Goal: Navigation & Orientation: Find specific page/section

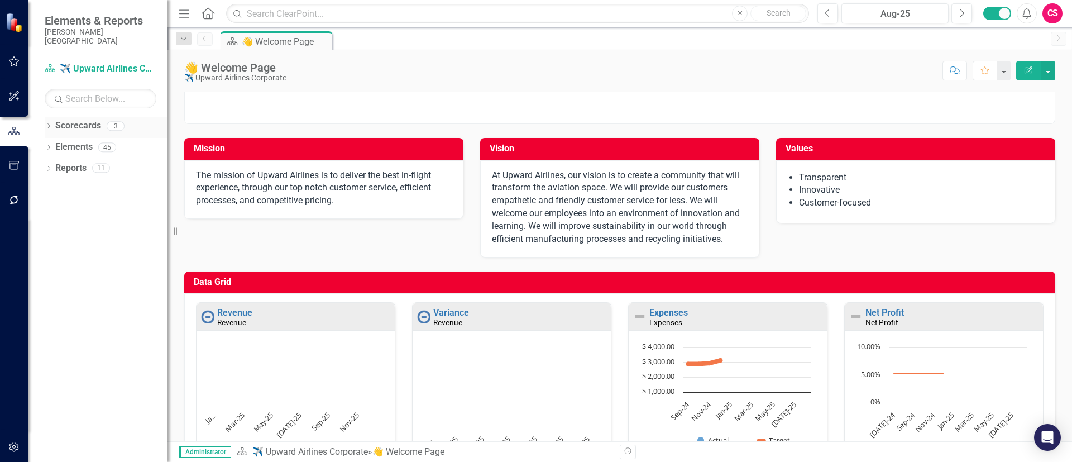
click at [49, 124] on icon "Dropdown" at bounding box center [49, 127] width 8 height 6
click at [77, 162] on link "[PERSON_NAME][GEOGRAPHIC_DATA]" at bounding box center [114, 168] width 106 height 13
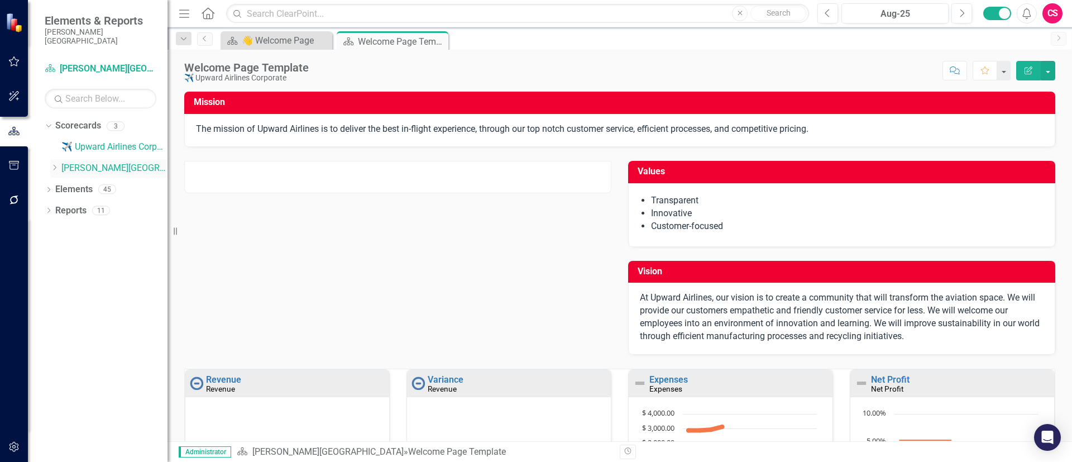
click at [77, 162] on link "[PERSON_NAME][GEOGRAPHIC_DATA]" at bounding box center [114, 168] width 106 height 13
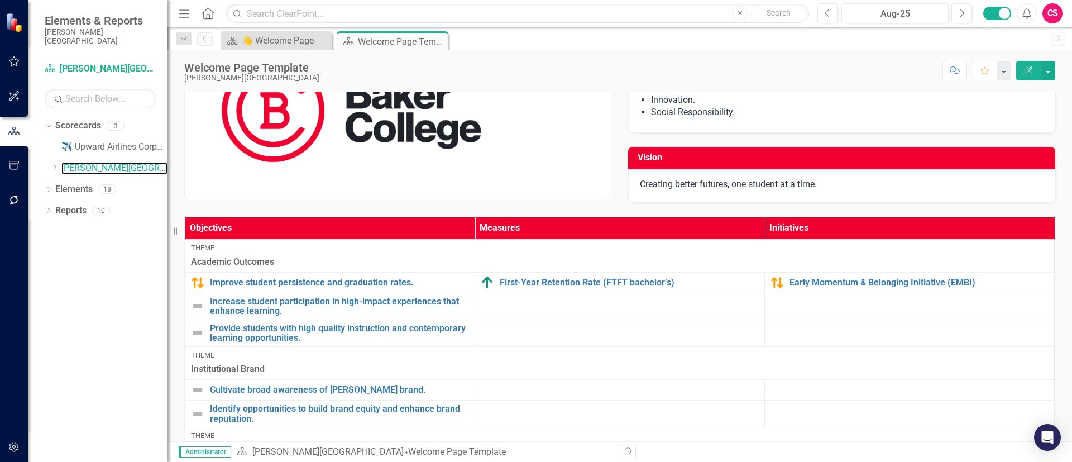
scroll to position [137, 0]
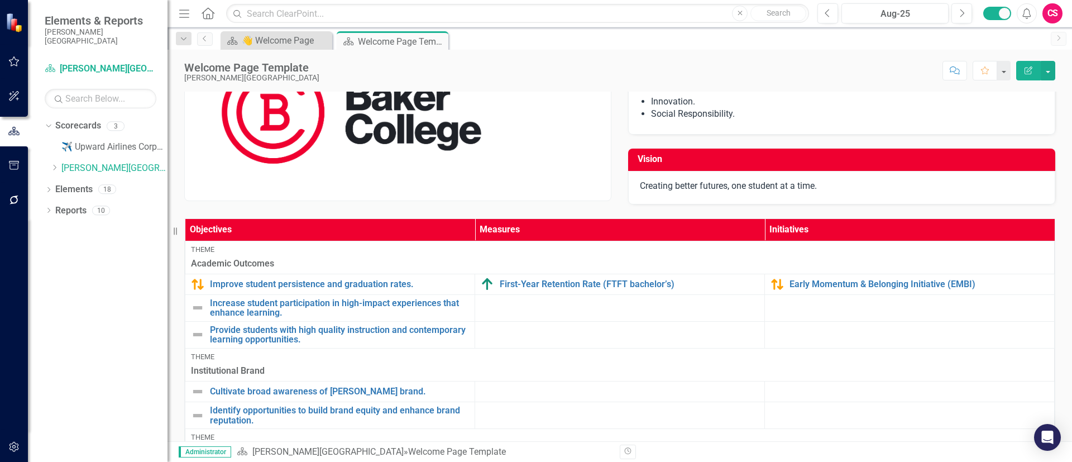
click at [1050, 13] on div "CS" at bounding box center [1053, 13] width 20 height 20
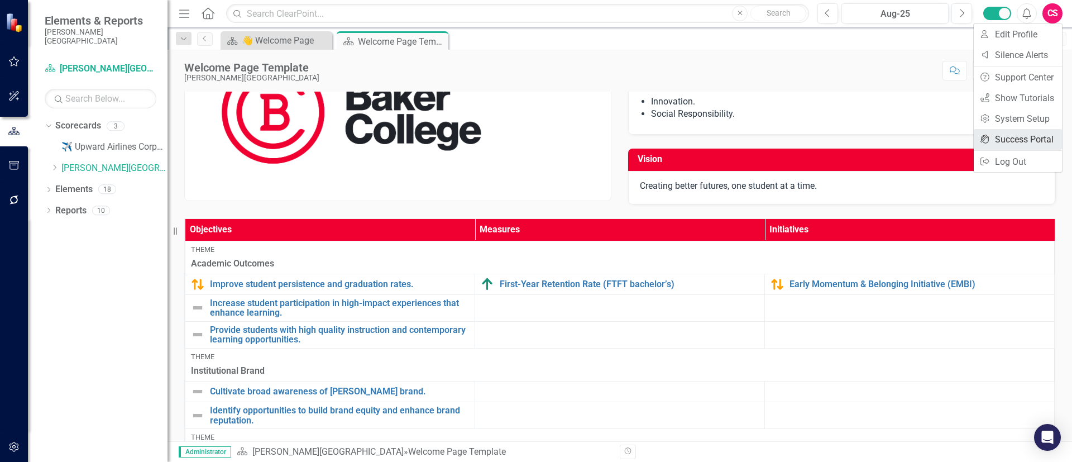
click at [1011, 136] on link "icon.portal Success Portal" at bounding box center [1018, 139] width 88 height 21
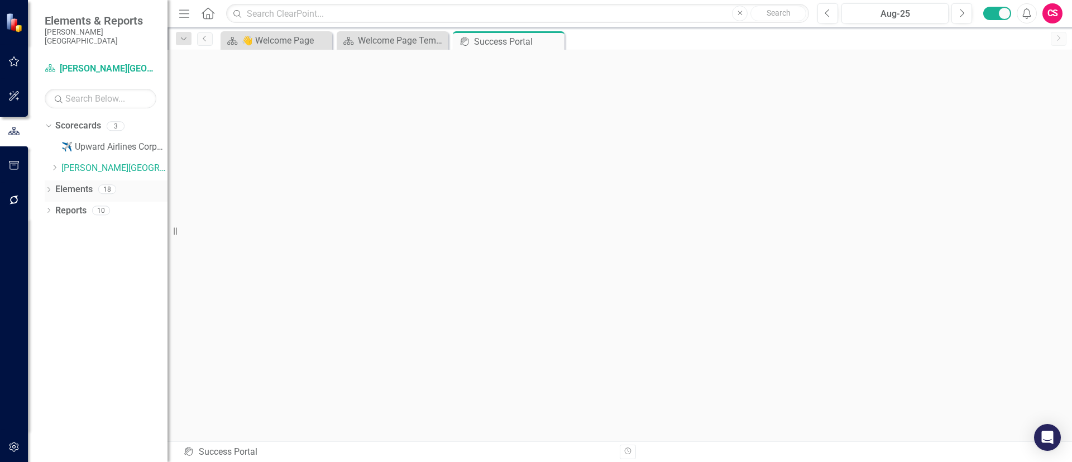
click at [72, 183] on link "Elements" at bounding box center [73, 189] width 37 height 13
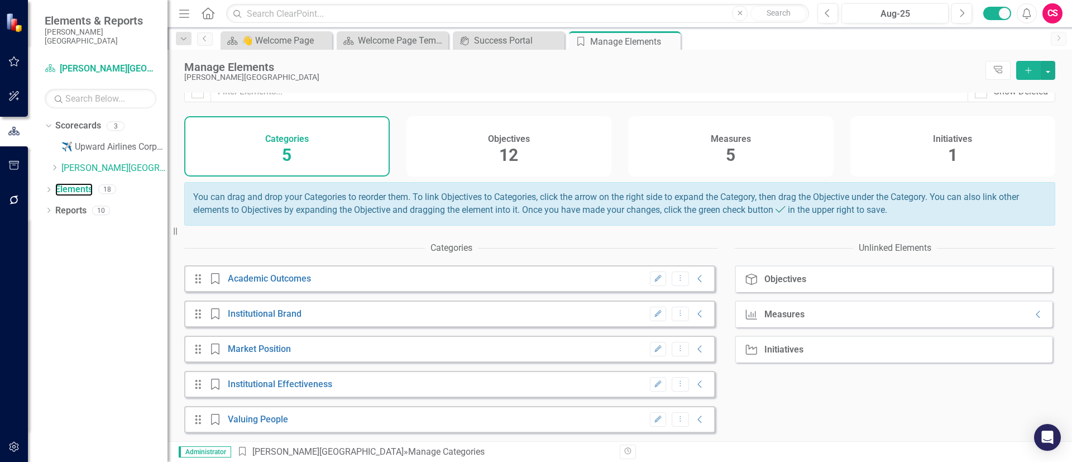
scroll to position [20, 0]
click at [510, 145] on span "12" at bounding box center [508, 155] width 19 height 20
